Goal: Task Accomplishment & Management: Use online tool/utility

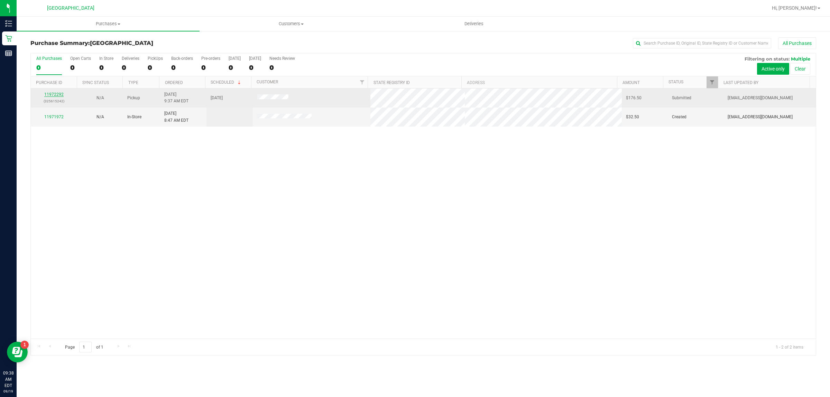
click at [46, 96] on link "11972292" at bounding box center [53, 94] width 19 height 5
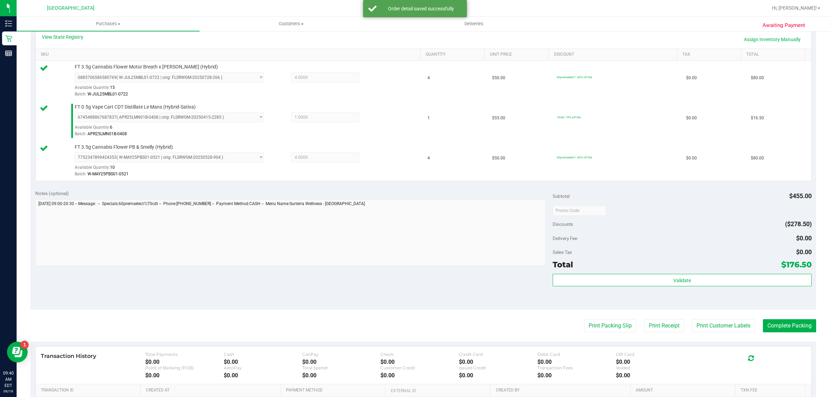
scroll to position [248, 0]
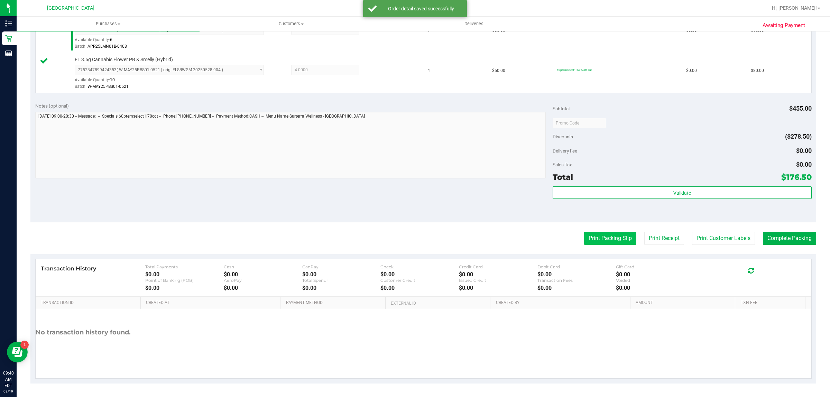
click at [598, 239] on button "Print Packing Slip" at bounding box center [610, 238] width 52 height 13
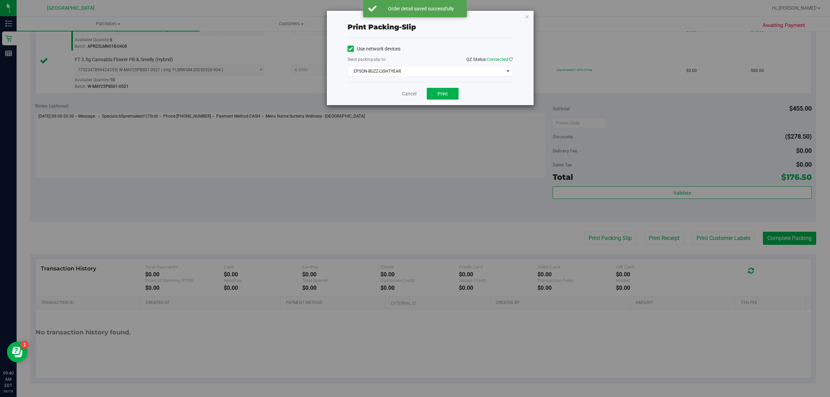
drag, startPoint x: 458, startPoint y: 82, endPoint x: 458, endPoint y: 78, distance: 4.2
click at [458, 81] on div "Use network devices Send packing-slip to: QZ Status: Connected EPSON-BUZZ-LIGHT…" at bounding box center [430, 60] width 165 height 44
click at [458, 78] on div "Use network devices Send packing-slip to: QZ Status: Connected EPSON-BUZZ-LIGHT…" at bounding box center [430, 60] width 165 height 44
click at [457, 72] on span "EPSON-BUZZ-LIGHTYEAR" at bounding box center [426, 71] width 156 height 10
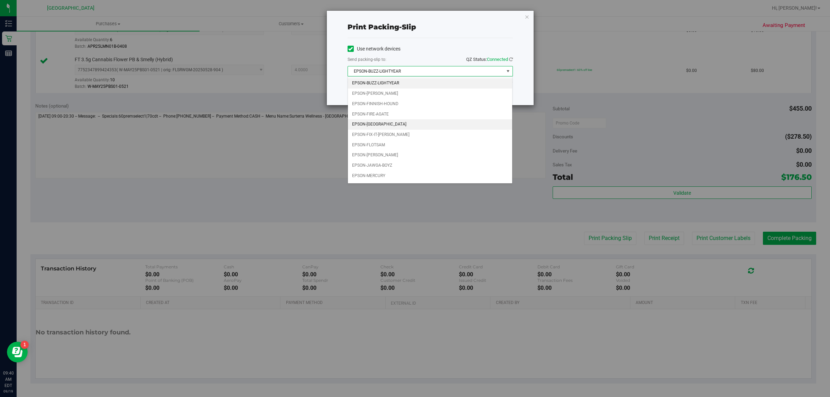
click at [405, 127] on li "EPSON-[GEOGRAPHIC_DATA]" at bounding box center [430, 124] width 165 height 10
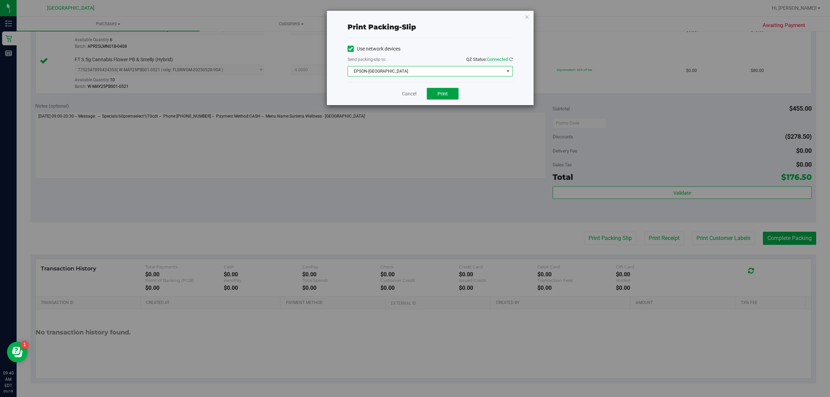
click at [433, 89] on button "Print" at bounding box center [443, 94] width 32 height 12
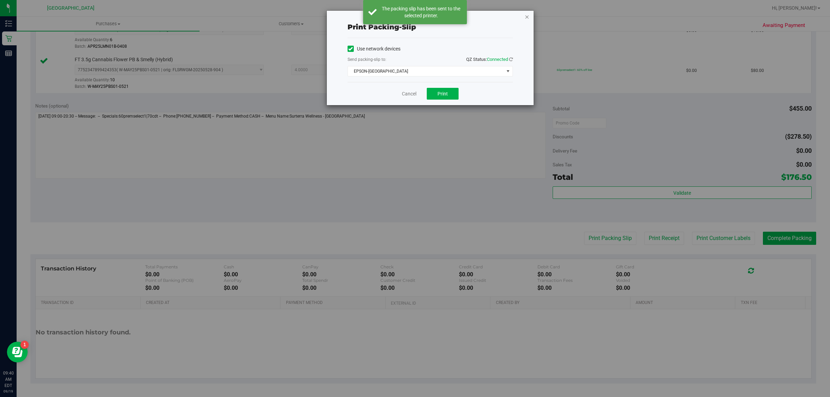
click at [527, 16] on icon "button" at bounding box center [527, 16] width 5 height 8
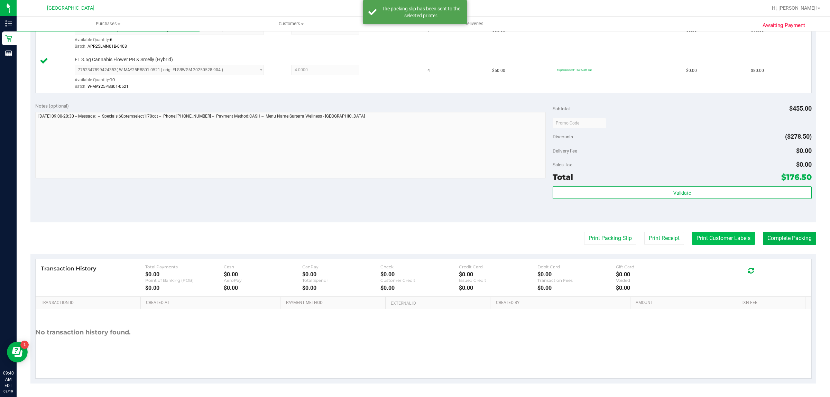
click at [694, 237] on button "Print Customer Labels" at bounding box center [723, 238] width 63 height 13
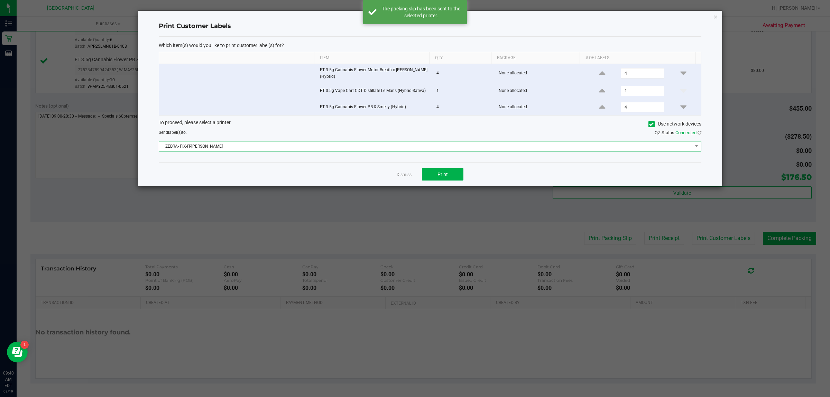
click at [372, 151] on span "ZEBRA- FIX-IT-[PERSON_NAME]" at bounding box center [426, 147] width 534 height 10
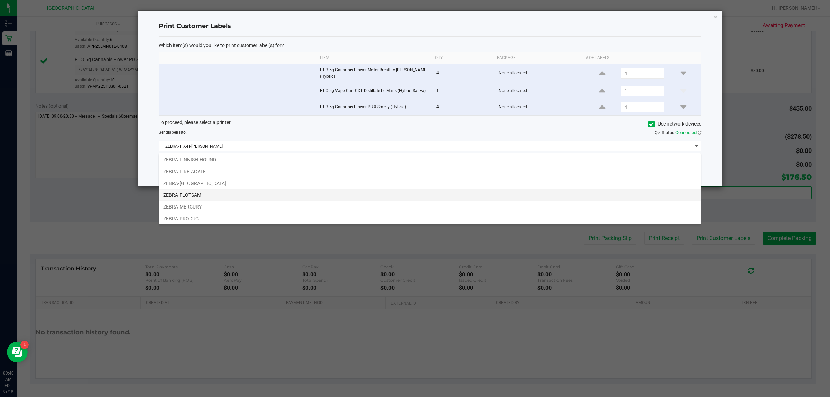
scroll to position [50, 0]
click at [362, 181] on li "ZEBRA-[GEOGRAPHIC_DATA]" at bounding box center [430, 182] width 542 height 12
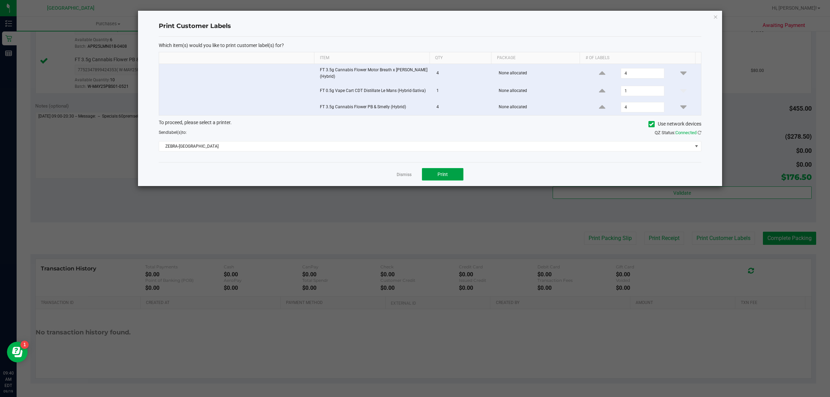
click at [448, 173] on button "Print" at bounding box center [443, 174] width 42 height 12
click at [716, 17] on icon "button" at bounding box center [715, 16] width 5 height 8
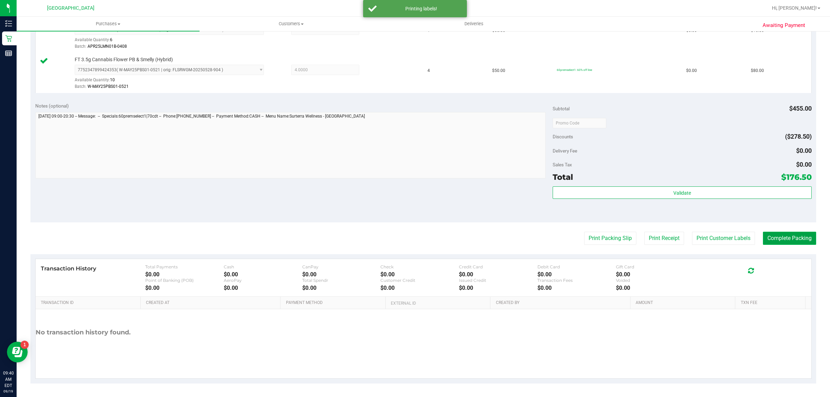
click at [796, 241] on button "Complete Packing" at bounding box center [789, 238] width 53 height 13
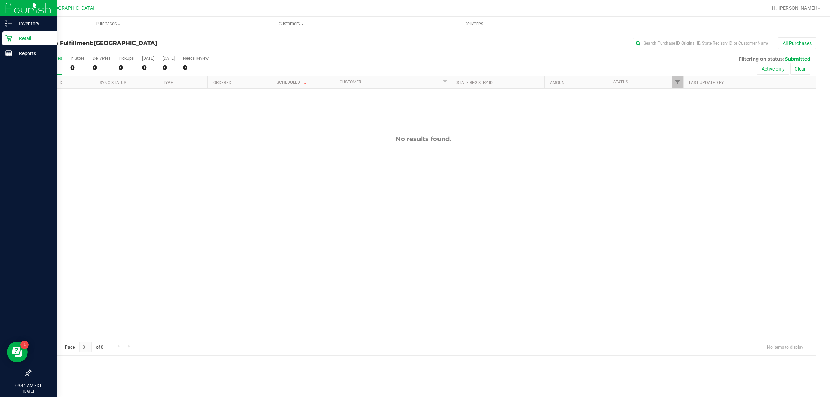
click at [8, 35] on icon at bounding box center [8, 38] width 7 height 7
